Goal: Navigation & Orientation: Understand site structure

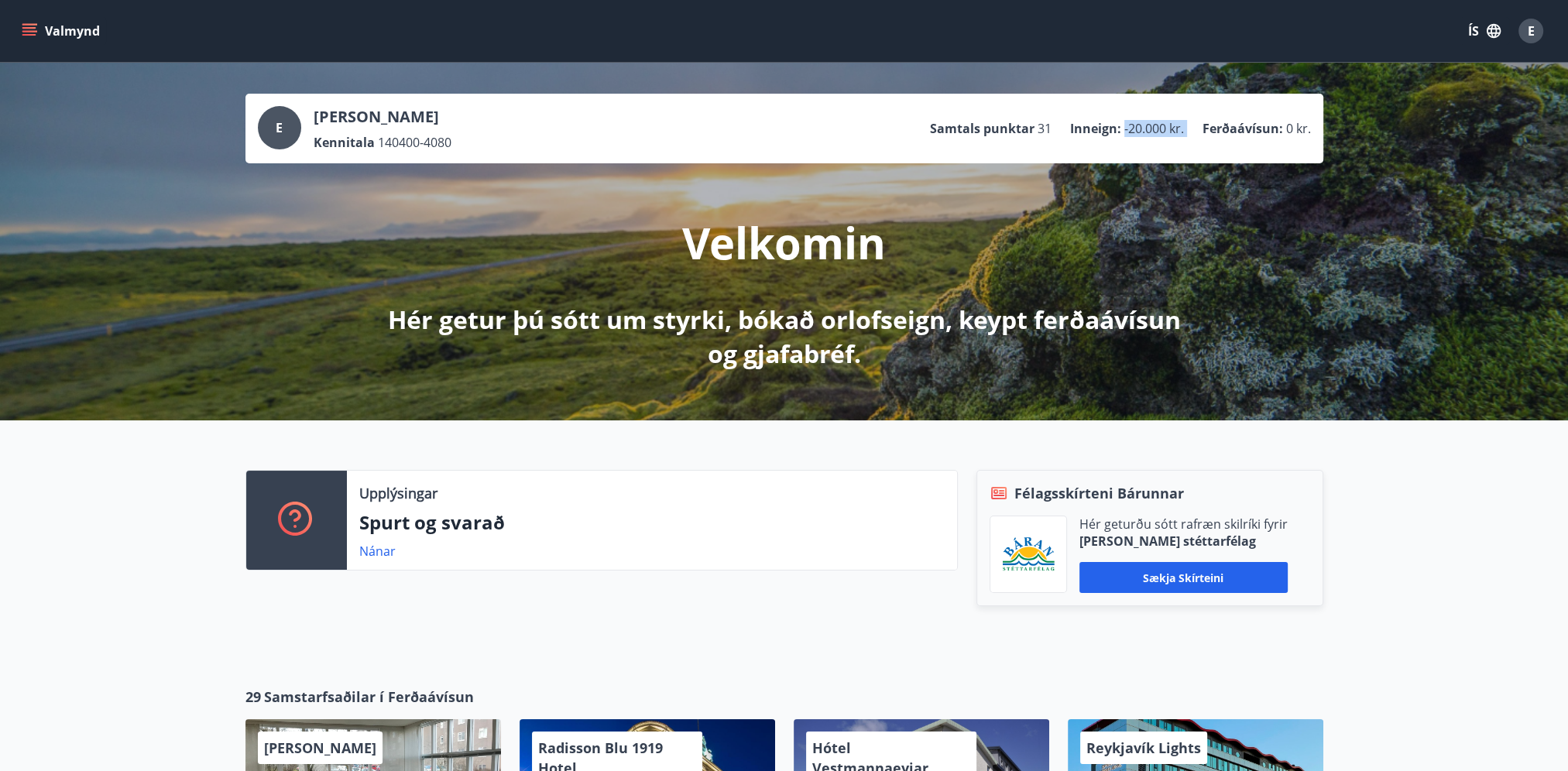
drag, startPoint x: 1125, startPoint y: 126, endPoint x: 1200, endPoint y: 133, distance: 75.3
click at [1200, 133] on ul "Samtals punktar 31 Inneign : -20.000 kr. Ferðaávísun : 0 kr." at bounding box center [1120, 128] width 381 height 30
drag, startPoint x: 1200, startPoint y: 133, endPoint x: 1201, endPoint y: 152, distance: 19.0
click at [1201, 152] on div "E [PERSON_NAME] Kennitala 140400-4080 Samtals punktar 31 Inneign : -20.000 kr. …" at bounding box center [785, 128] width 1078 height 70
click at [429, 172] on div "Velkomin Hér getur þú sótt um styrki, bókað orlofseign, keypt ferðaávísun og gj…" at bounding box center [784, 267] width 868 height 208
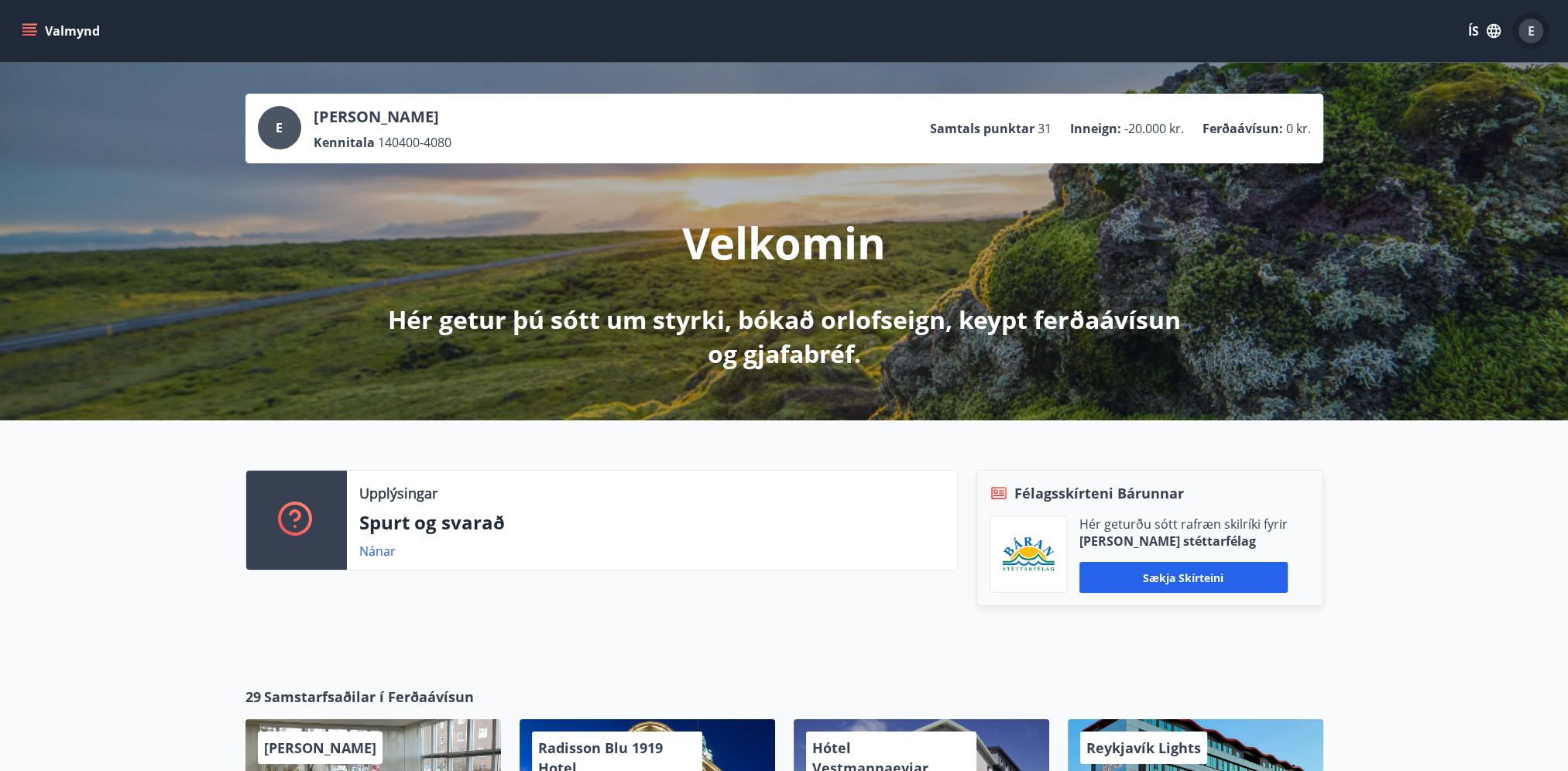
click at [1527, 30] on div "E" at bounding box center [1531, 31] width 25 height 25
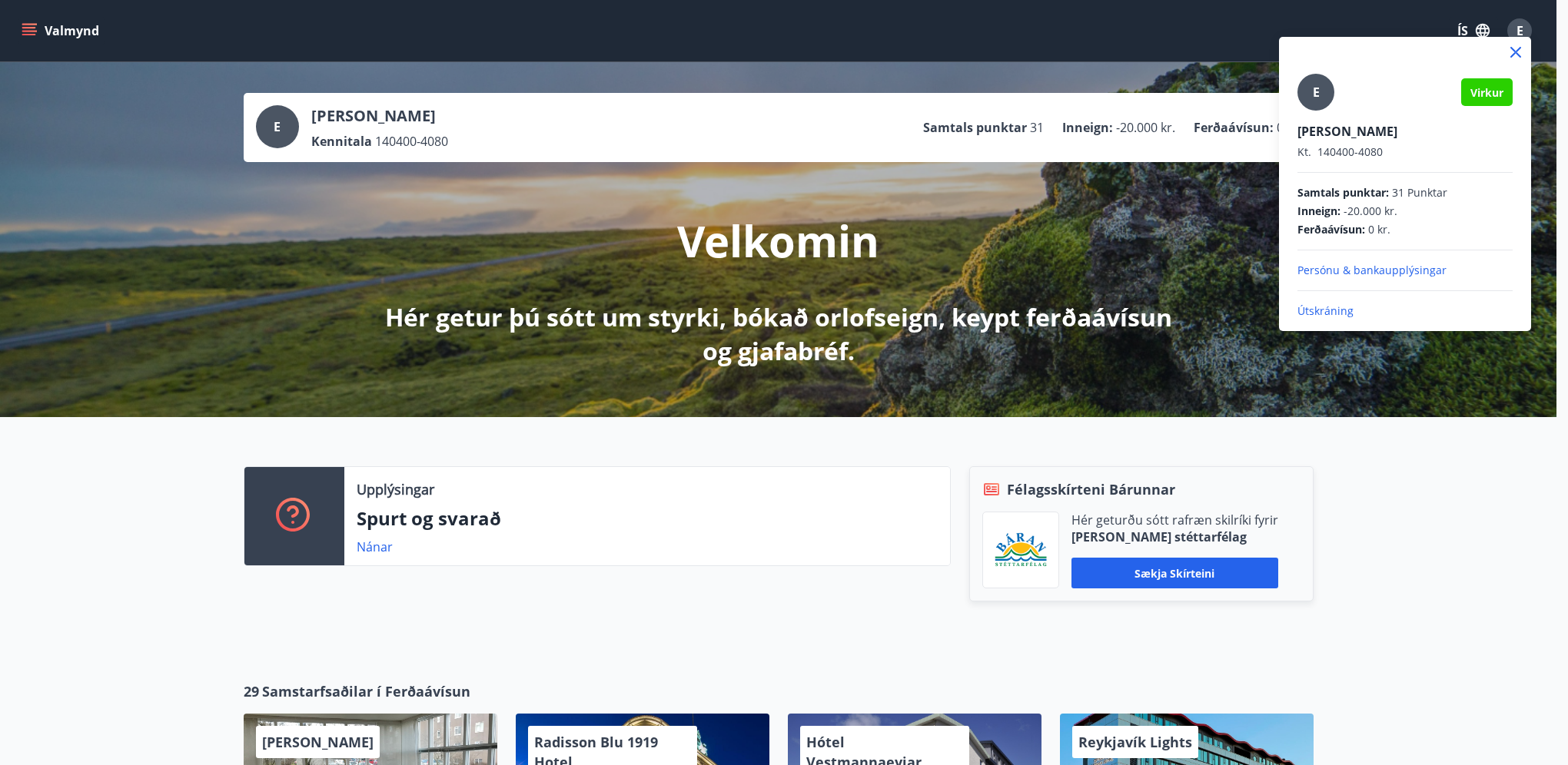
click at [1515, 25] on div at bounding box center [784, 382] width 1568 height 765
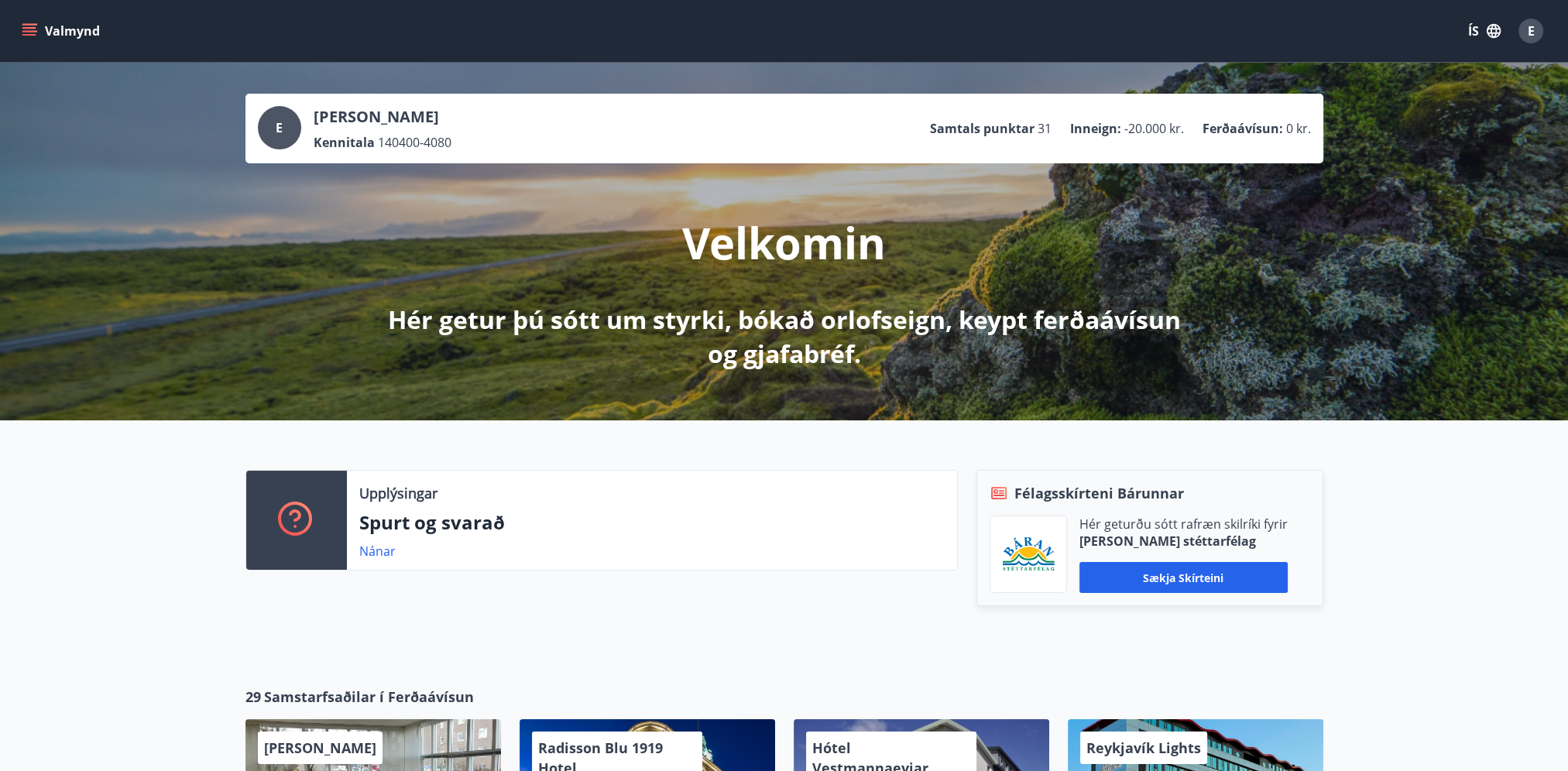
click at [32, 28] on icon "menu" at bounding box center [29, 28] width 14 height 2
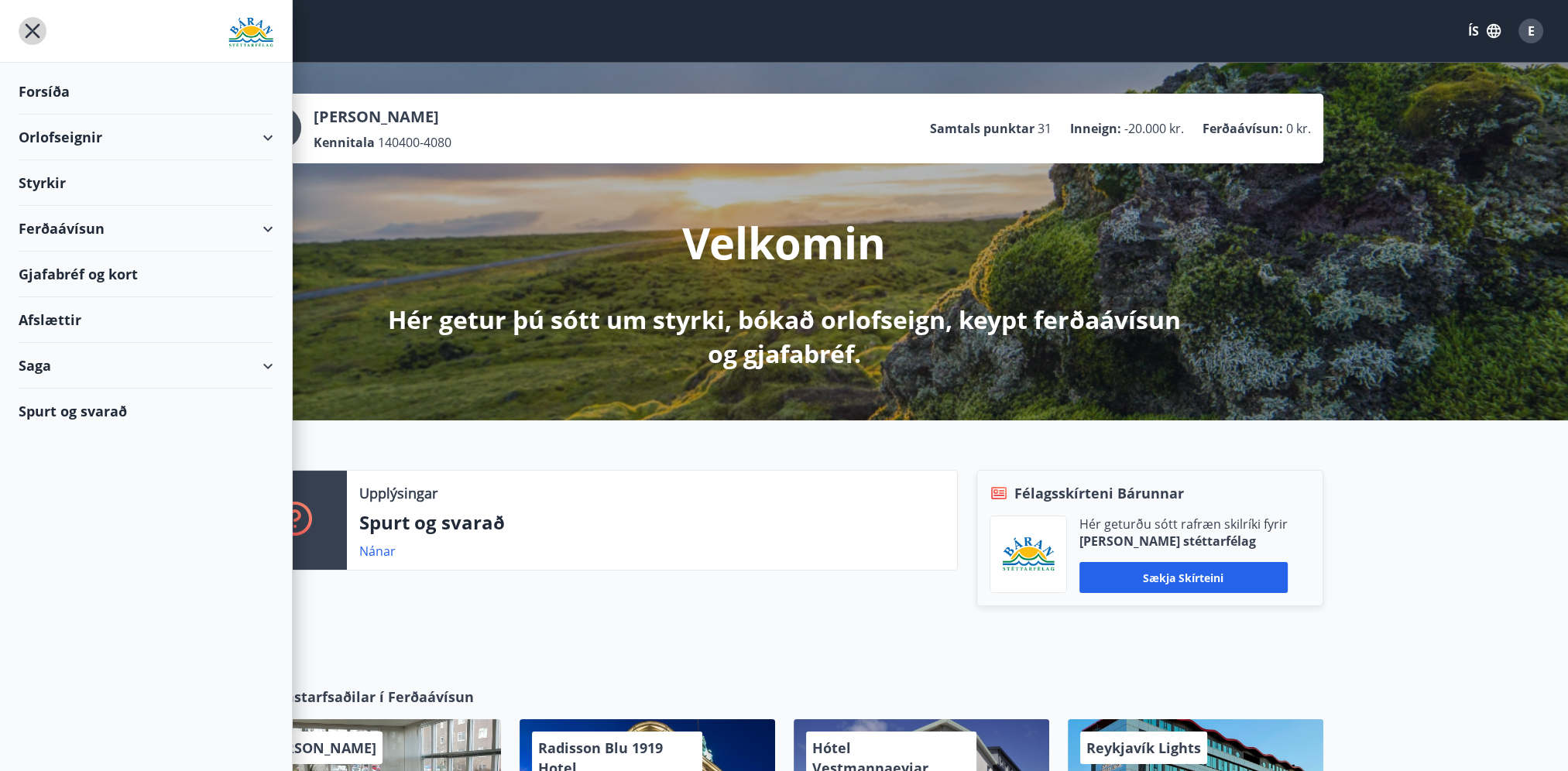
click at [32, 28] on icon "menu" at bounding box center [32, 31] width 28 height 28
